Goal: Task Accomplishment & Management: Use online tool/utility

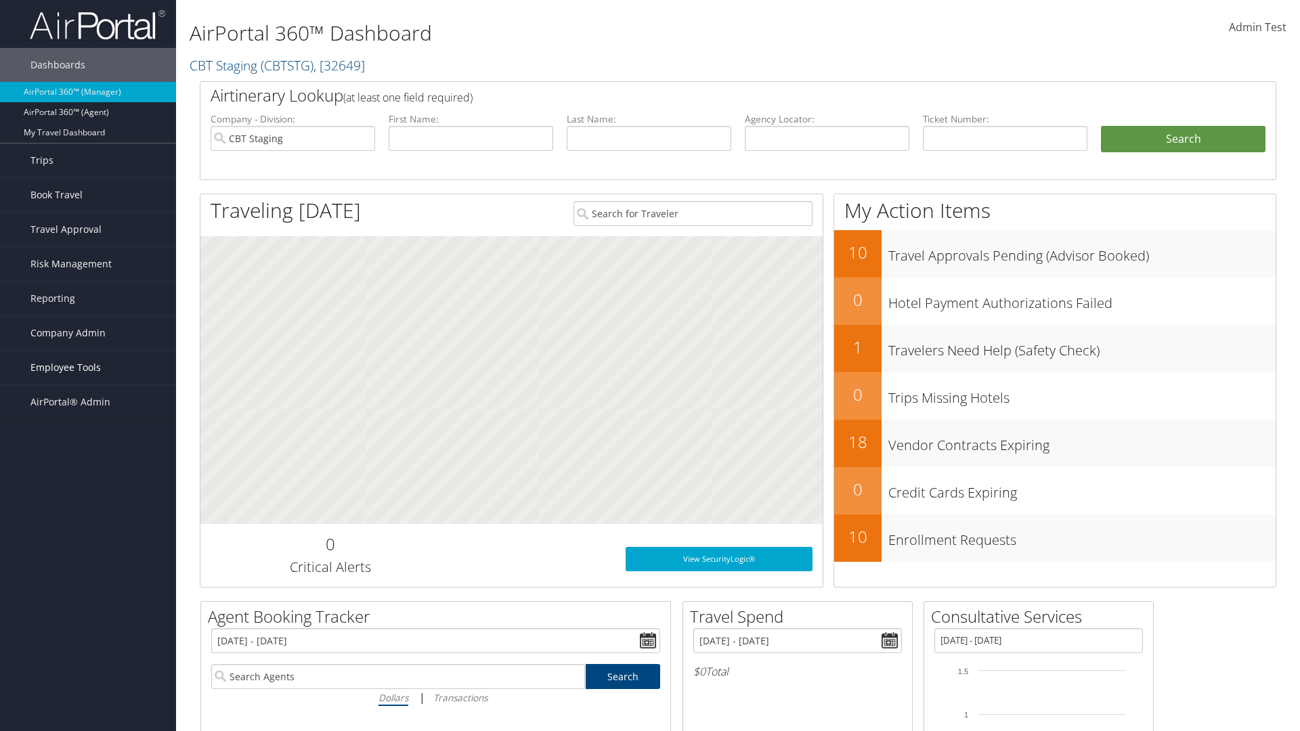
click at [88, 368] on span "Employee Tools" at bounding box center [65, 368] width 70 height 34
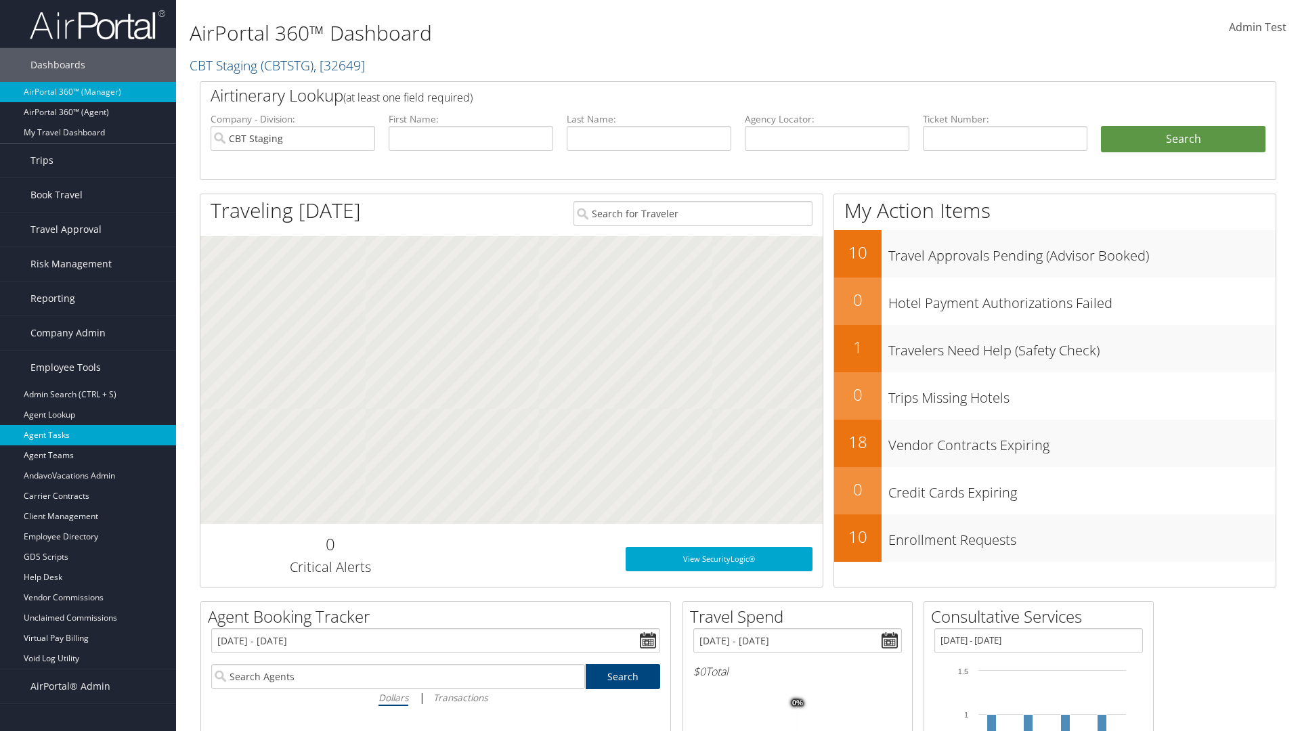
click at [88, 435] on link "Agent Tasks" at bounding box center [88, 435] width 176 height 20
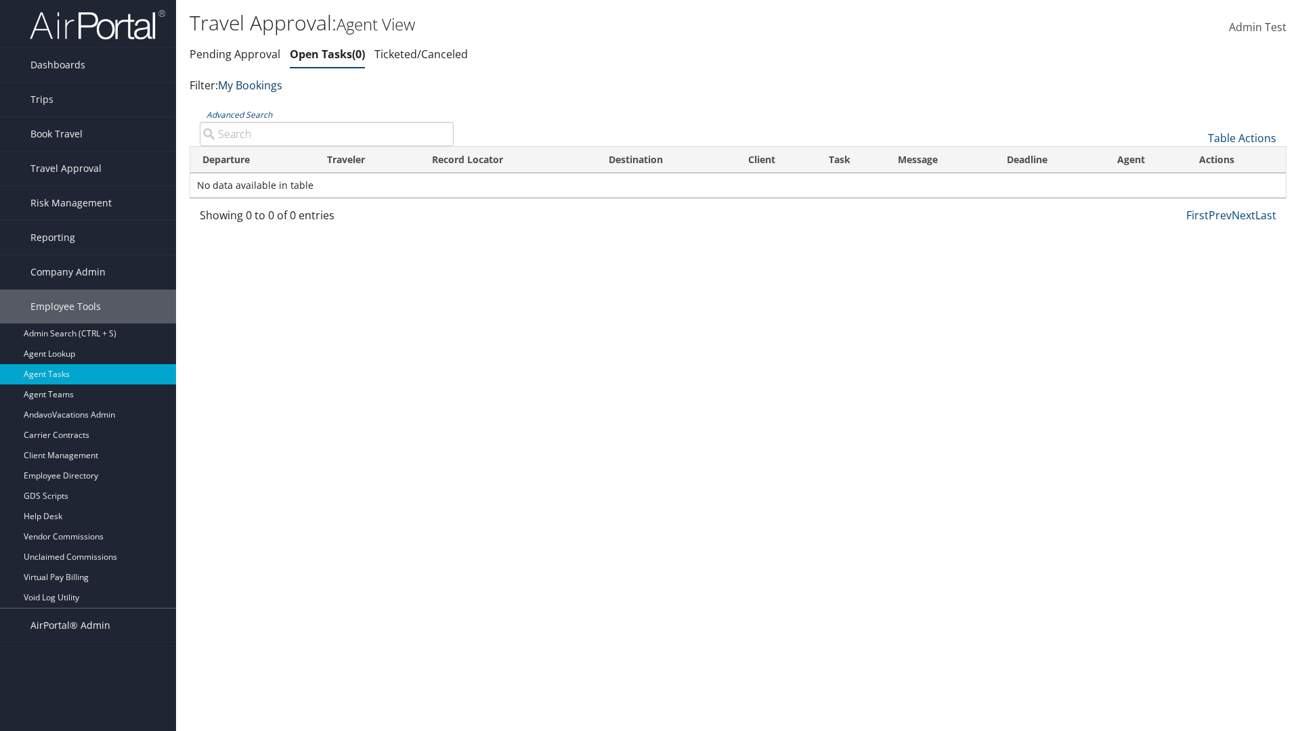
click at [252, 85] on link "My Bookings" at bounding box center [250, 85] width 64 height 15
click at [310, 106] on link "My TMC" at bounding box center [310, 106] width 178 height 23
